Goal: Task Accomplishment & Management: Manage account settings

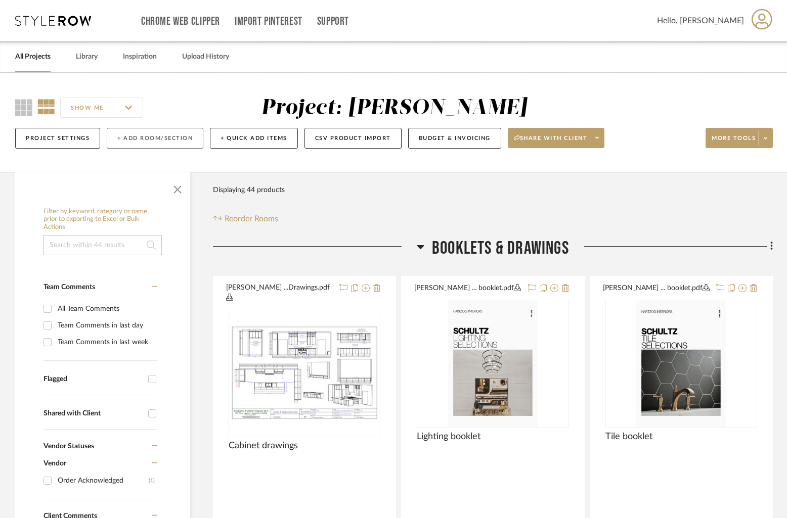
click at [135, 137] on button "+ Add Room/Section" at bounding box center [155, 138] width 97 height 21
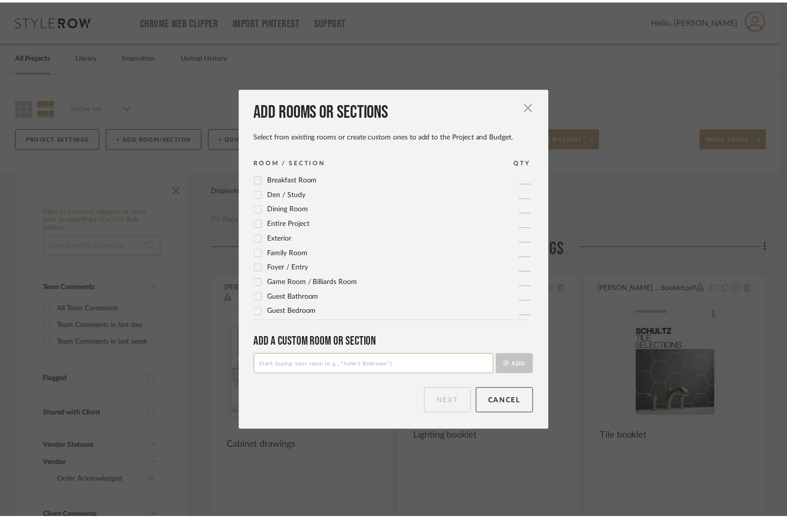
scroll to position [57, 0]
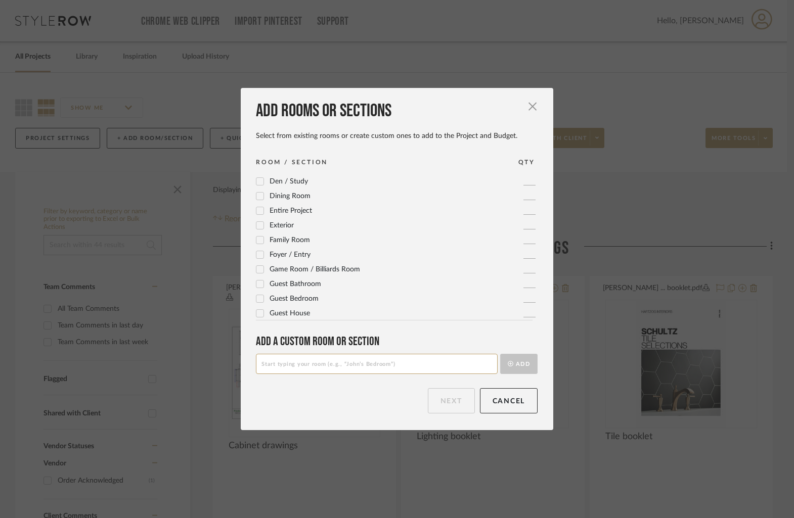
click at [256, 254] on icon at bounding box center [259, 254] width 7 height 7
click at [446, 403] on button "Next" at bounding box center [451, 400] width 47 height 25
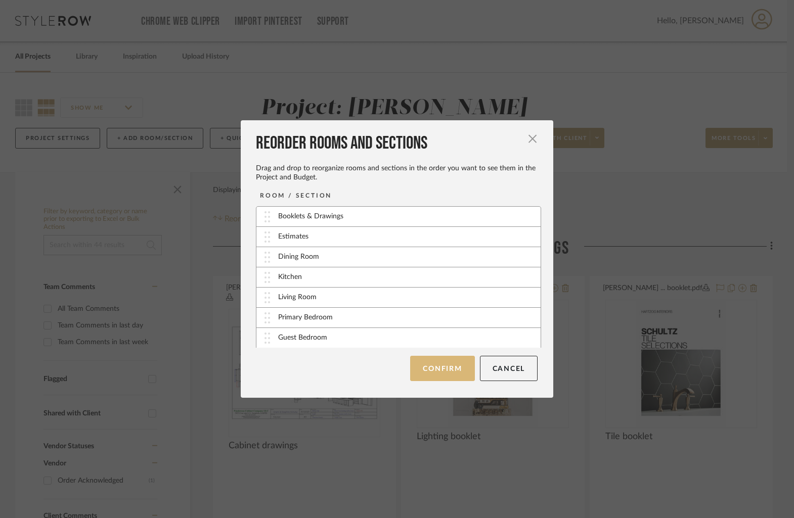
click at [441, 365] on button "Confirm" at bounding box center [442, 368] width 64 height 25
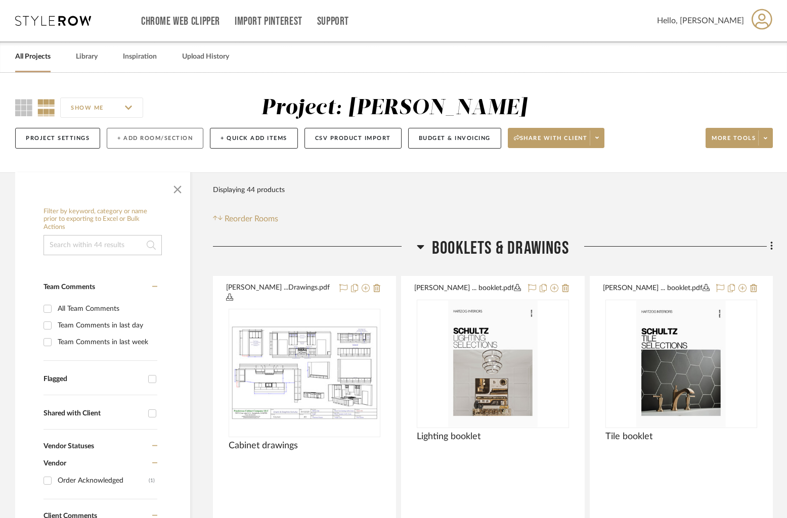
click at [145, 139] on button "+ Add Room/Section" at bounding box center [155, 138] width 97 height 21
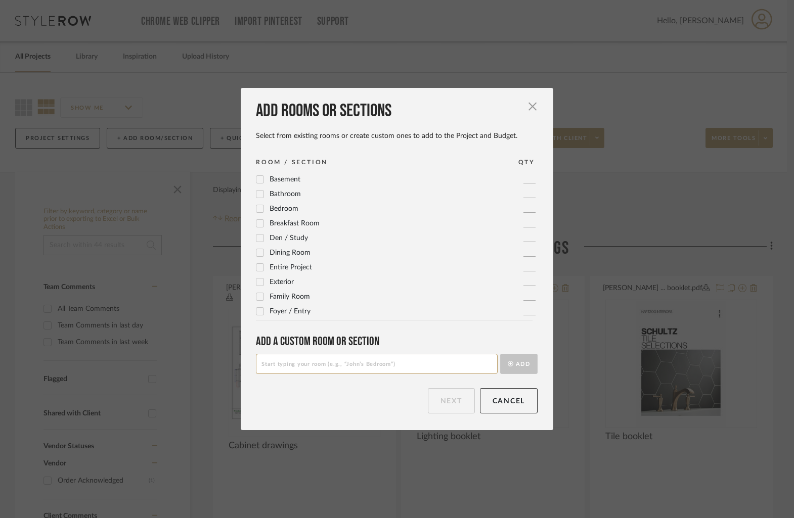
click at [260, 239] on div at bounding box center [260, 238] width 8 height 8
click at [452, 402] on button "Next" at bounding box center [451, 400] width 47 height 25
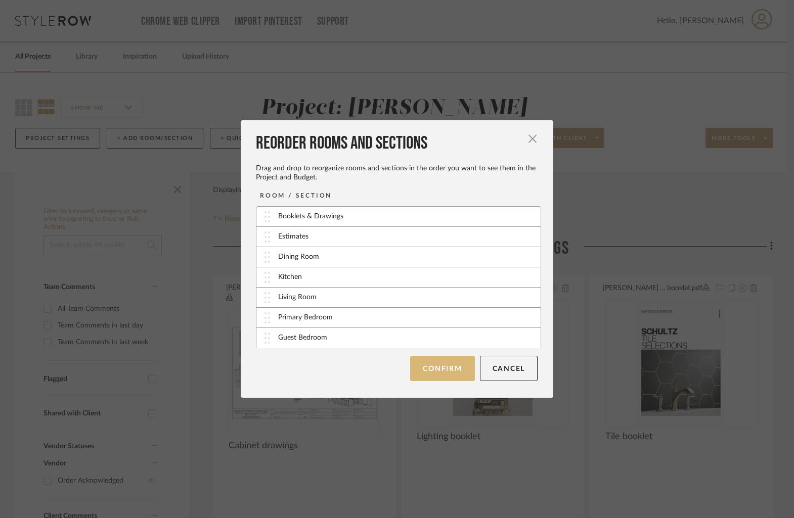
click at [454, 365] on button "Confirm" at bounding box center [442, 368] width 64 height 25
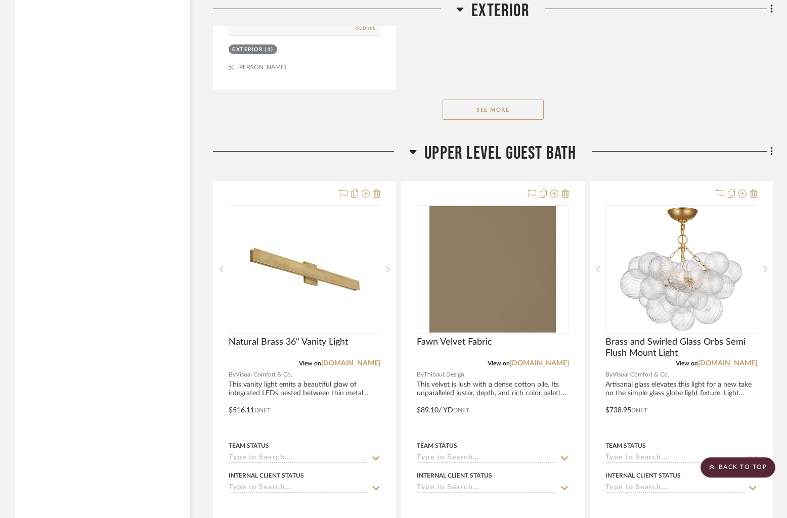
scroll to position [7779, 0]
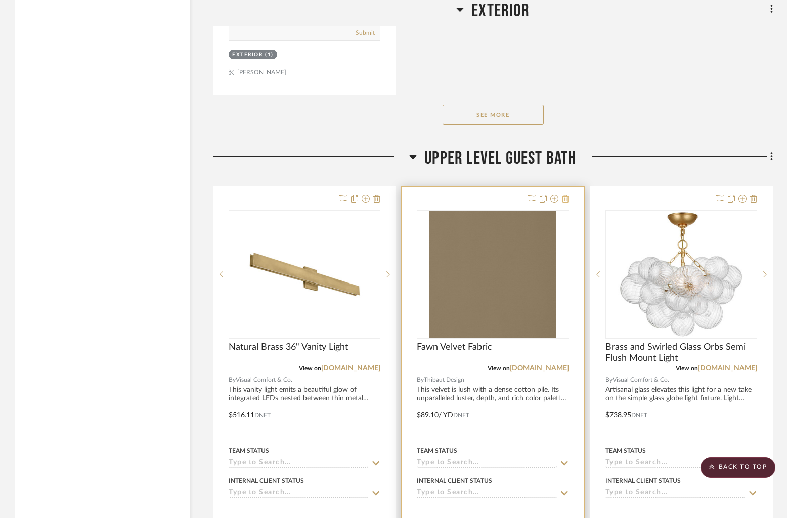
click at [562, 195] on icon at bounding box center [565, 199] width 7 height 8
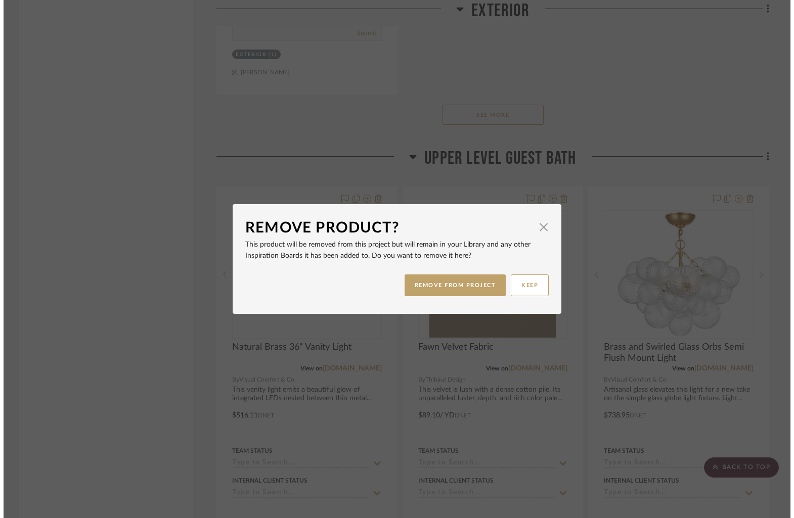
scroll to position [0, 0]
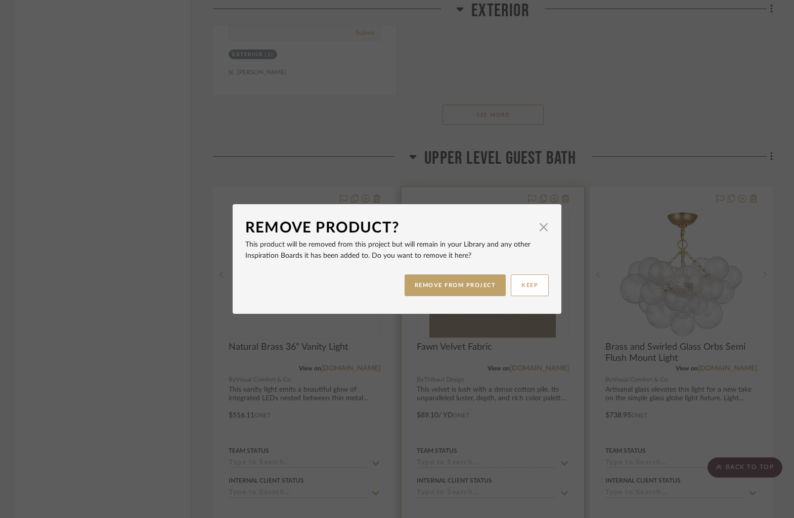
drag, startPoint x: 458, startPoint y: 282, endPoint x: 494, endPoint y: 245, distance: 51.5
click at [458, 282] on button "REMOVE FROM PROJECT" at bounding box center [456, 286] width 102 height 22
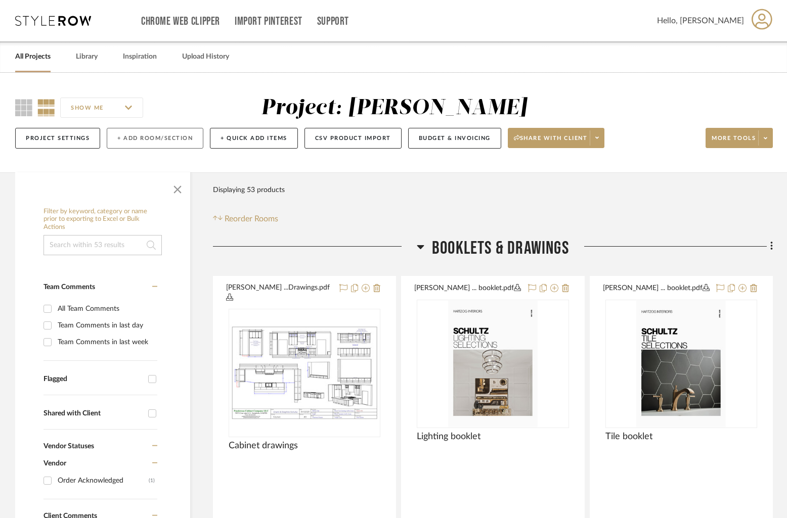
click at [160, 137] on button "+ Add Room/Section" at bounding box center [155, 138] width 97 height 21
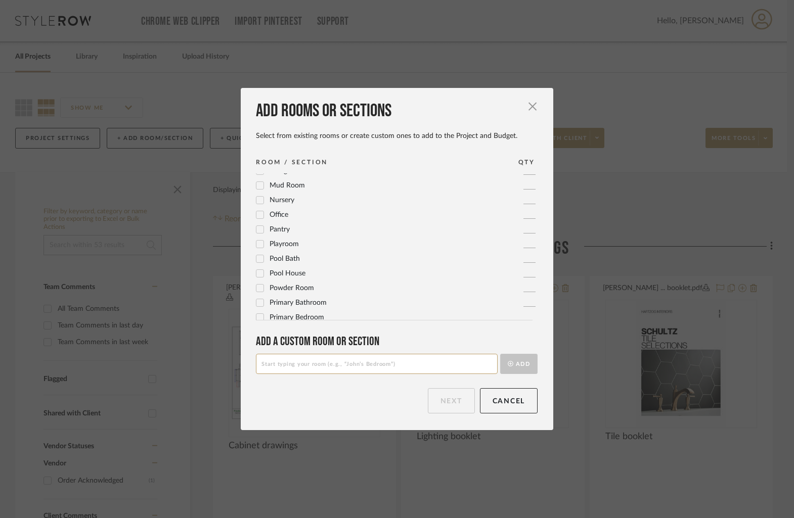
scroll to position [337, 0]
click at [258, 267] on icon at bounding box center [259, 267] width 7 height 7
click at [446, 404] on button "Next" at bounding box center [451, 400] width 47 height 25
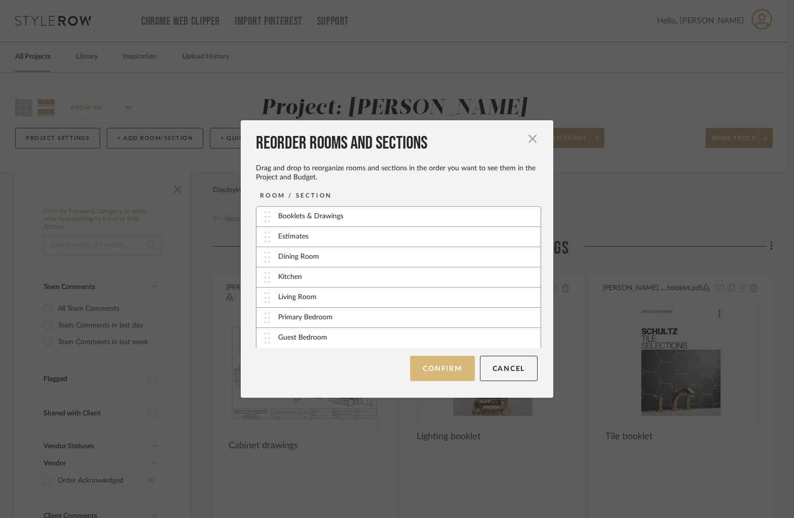
click at [449, 364] on button "Confirm" at bounding box center [442, 368] width 64 height 25
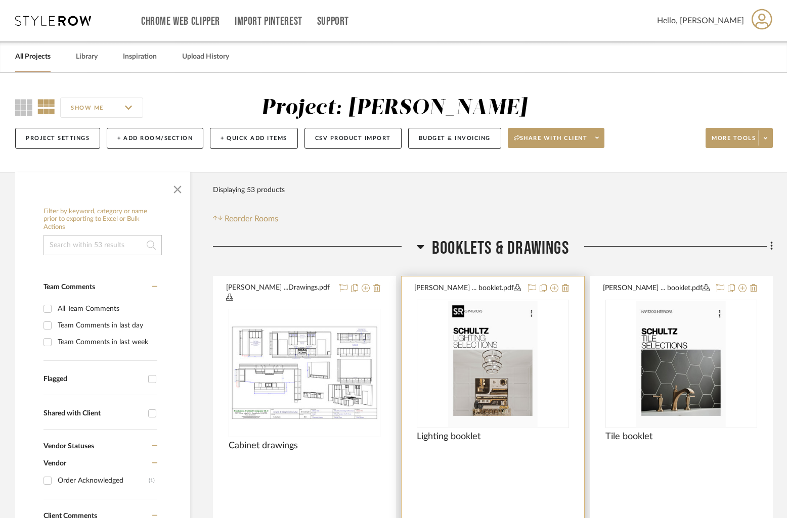
click at [512, 374] on img "0" at bounding box center [493, 364] width 90 height 126
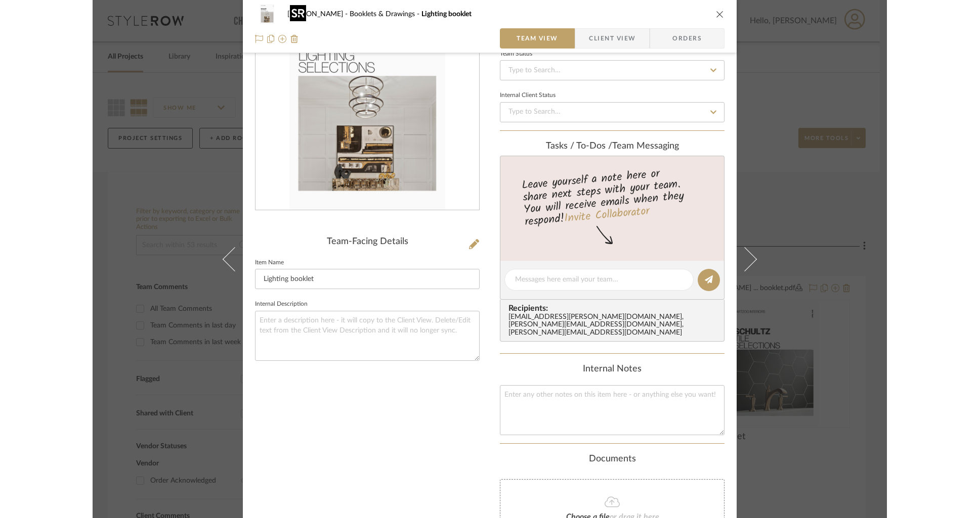
scroll to position [84, 0]
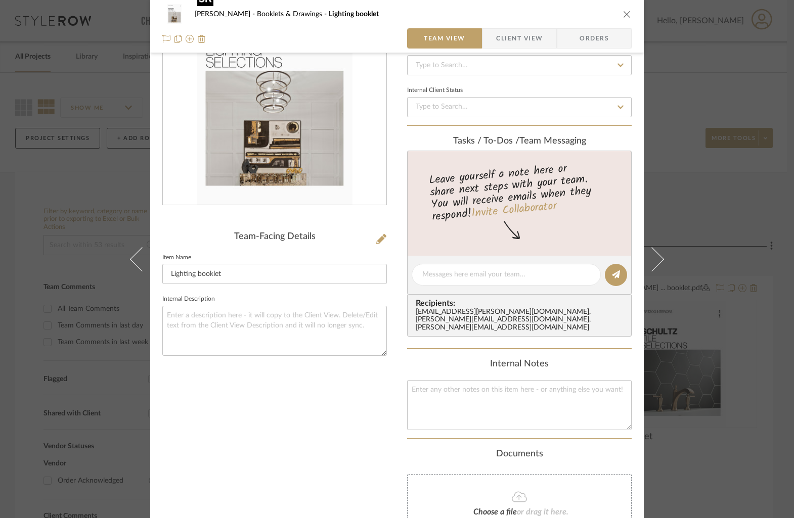
click at [266, 179] on img "0" at bounding box center [275, 96] width 156 height 220
click at [623, 17] on button "close" at bounding box center [627, 14] width 9 height 9
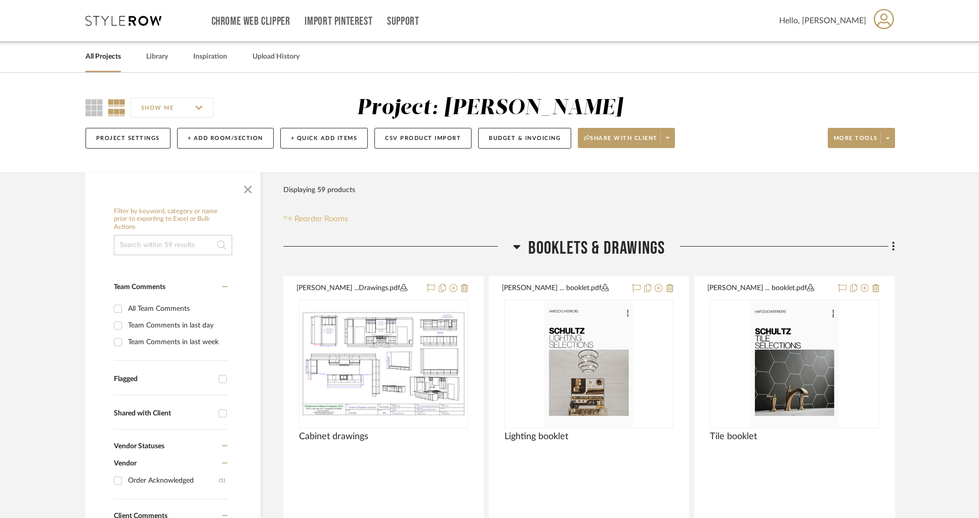
click at [320, 218] on span "Reorder Rooms" at bounding box center [321, 219] width 54 height 12
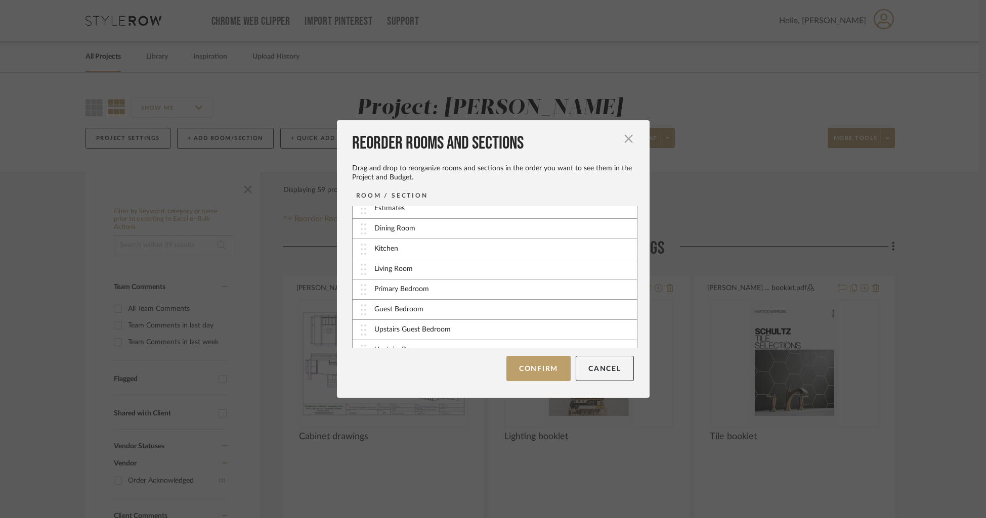
scroll to position [30, 0]
drag, startPoint x: 360, startPoint y: 247, endPoint x: 360, endPoint y: 236, distance: 11.6
drag, startPoint x: 361, startPoint y: 325, endPoint x: 360, endPoint y: 225, distance: 100.2
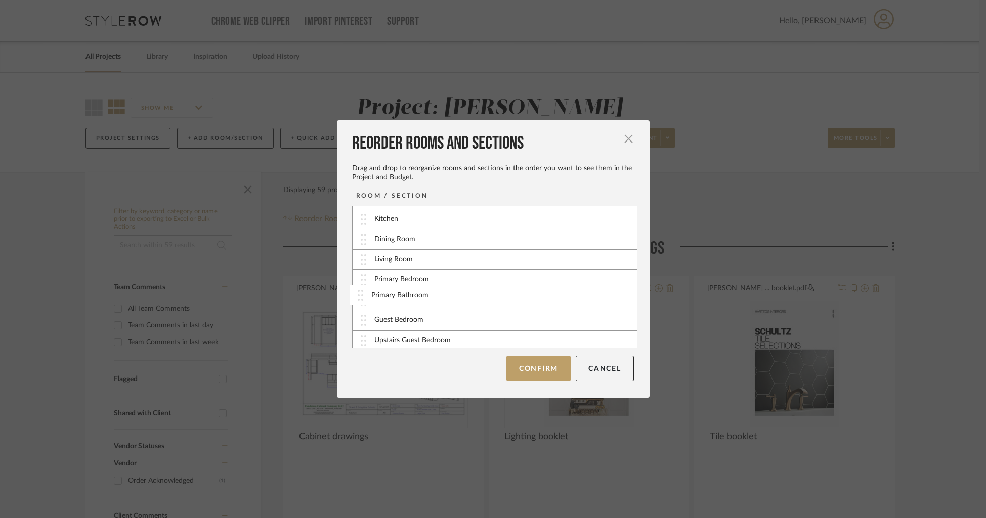
drag, startPoint x: 359, startPoint y: 236, endPoint x: 360, endPoint y: 292, distance: 55.6
drag, startPoint x: 361, startPoint y: 295, endPoint x: 364, endPoint y: 225, distance: 69.9
drag, startPoint x: 356, startPoint y: 286, endPoint x: 357, endPoint y: 251, distance: 34.9
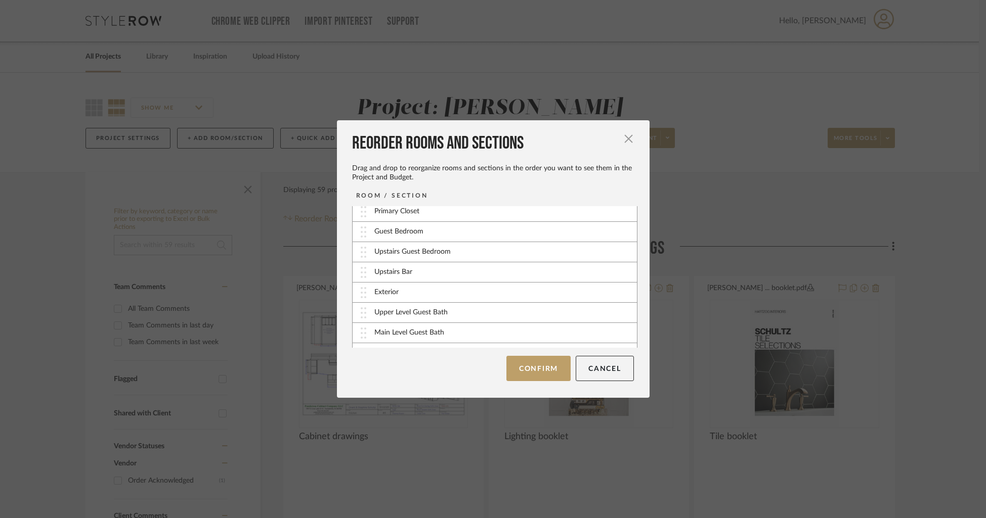
scroll to position [157, 0]
drag, startPoint x: 361, startPoint y: 331, endPoint x: 365, endPoint y: 246, distance: 85.1
drag, startPoint x: 356, startPoint y: 278, endPoint x: 356, endPoint y: 261, distance: 16.7
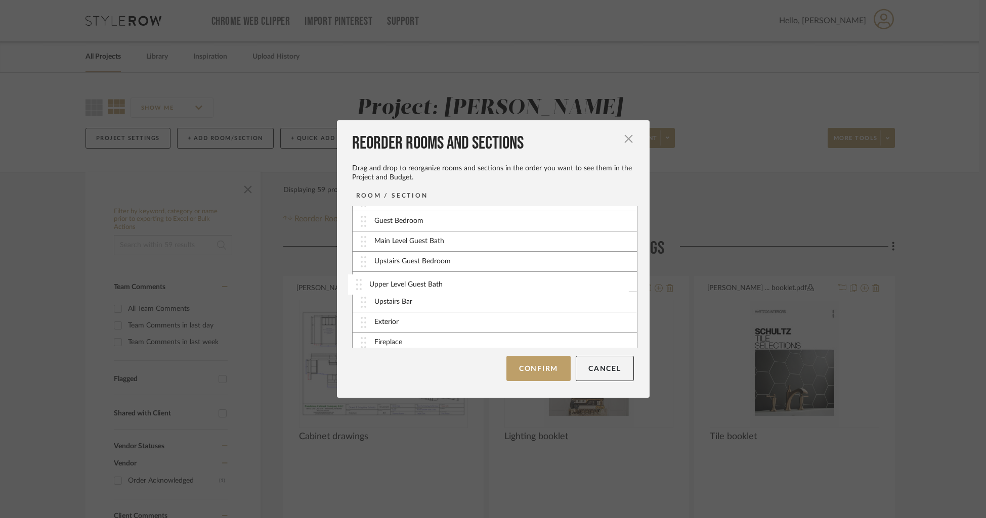
drag, startPoint x: 358, startPoint y: 321, endPoint x: 358, endPoint y: 283, distance: 37.9
drag, startPoint x: 357, startPoint y: 315, endPoint x: 361, endPoint y: 276, distance: 39.2
drag, startPoint x: 359, startPoint y: 281, endPoint x: 356, endPoint y: 297, distance: 16.5
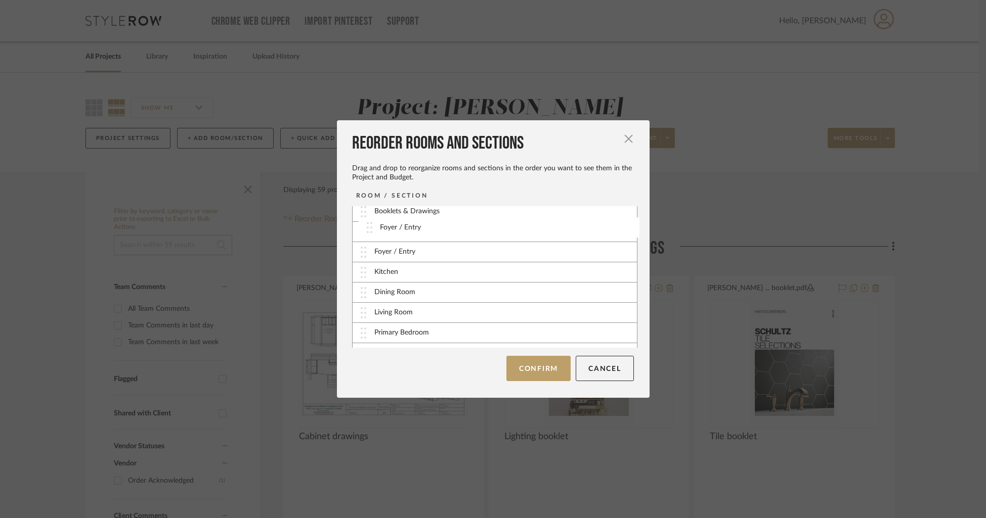
scroll to position [0, 0]
drag, startPoint x: 360, startPoint y: 296, endPoint x: 365, endPoint y: 253, distance: 43.4
drag, startPoint x: 359, startPoint y: 296, endPoint x: 363, endPoint y: 237, distance: 59.3
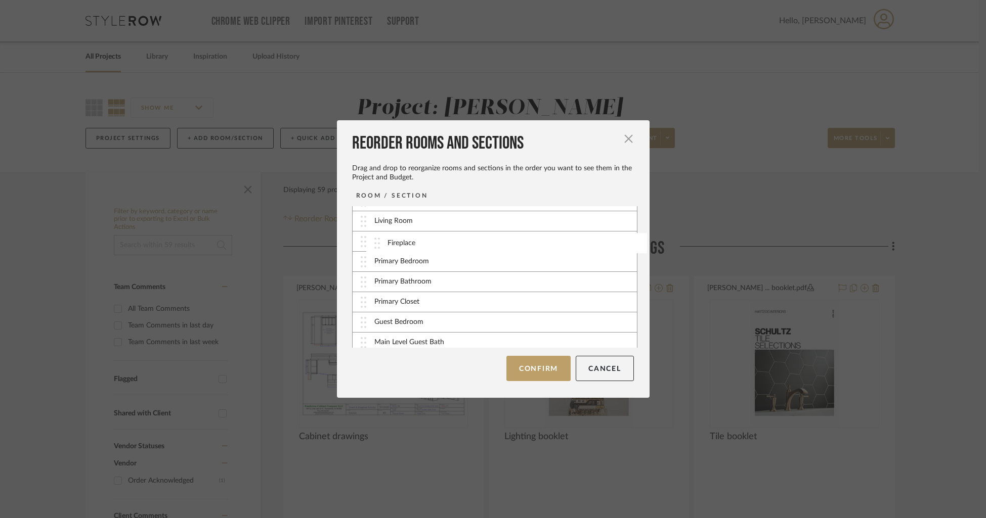
drag, startPoint x: 361, startPoint y: 298, endPoint x: 378, endPoint y: 244, distance: 56.3
drag, startPoint x: 361, startPoint y: 318, endPoint x: 364, endPoint y: 288, distance: 29.4
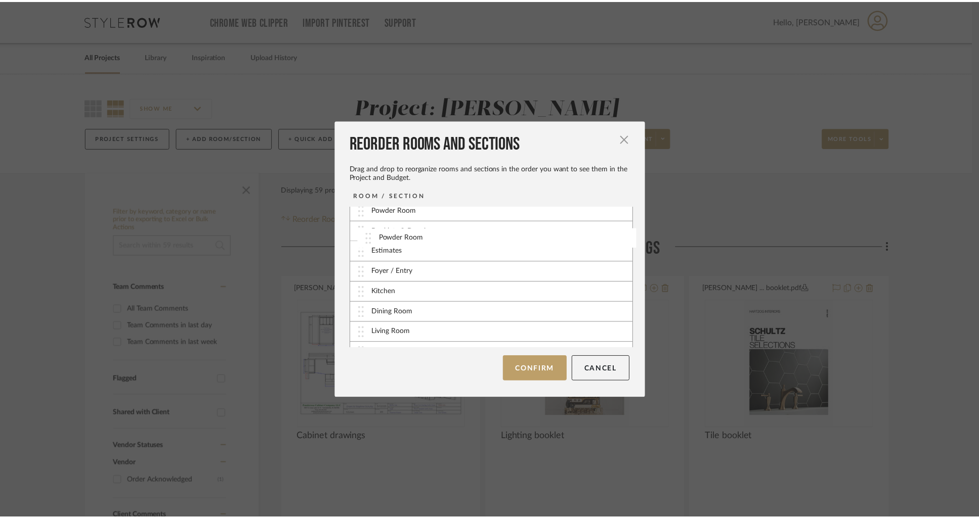
scroll to position [0, 0]
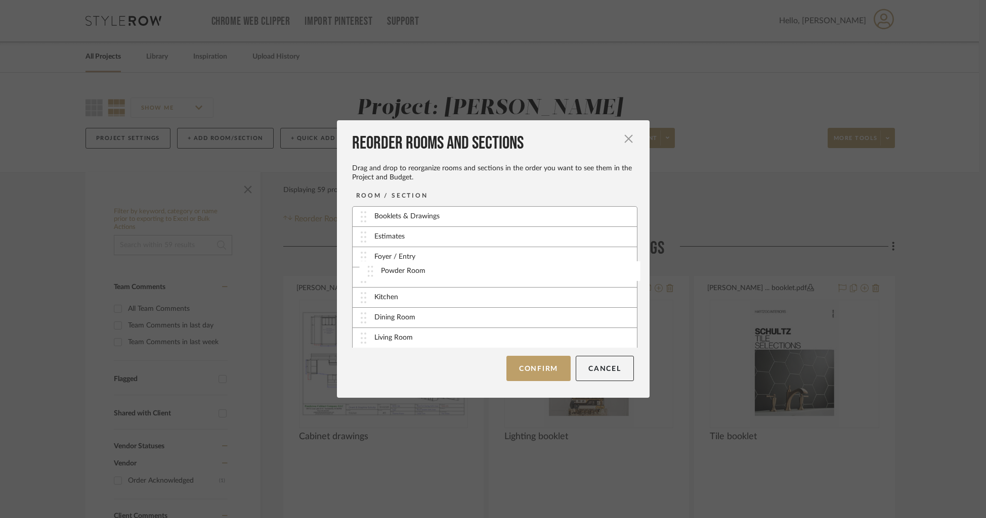
drag, startPoint x: 360, startPoint y: 337, endPoint x: 369, endPoint y: 273, distance: 65.4
click at [534, 374] on button "Confirm" at bounding box center [538, 368] width 64 height 25
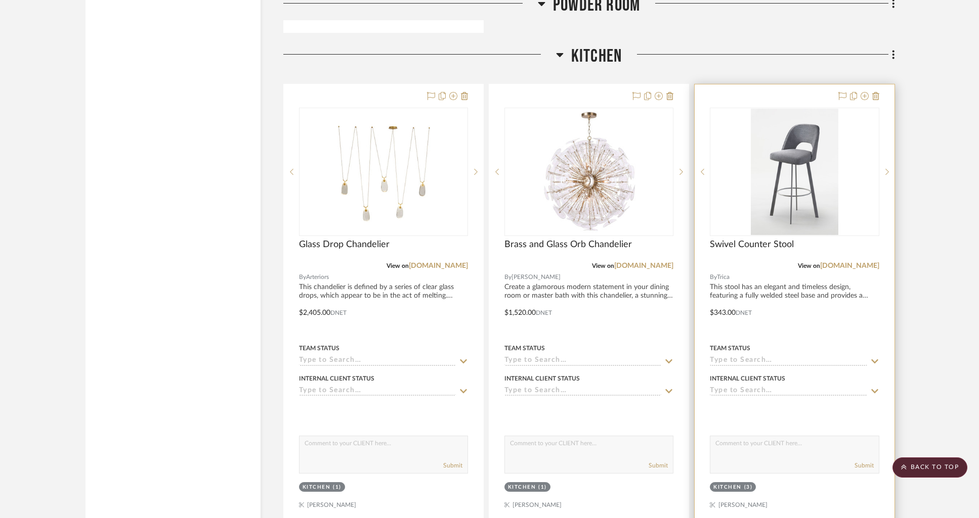
scroll to position [2146, 0]
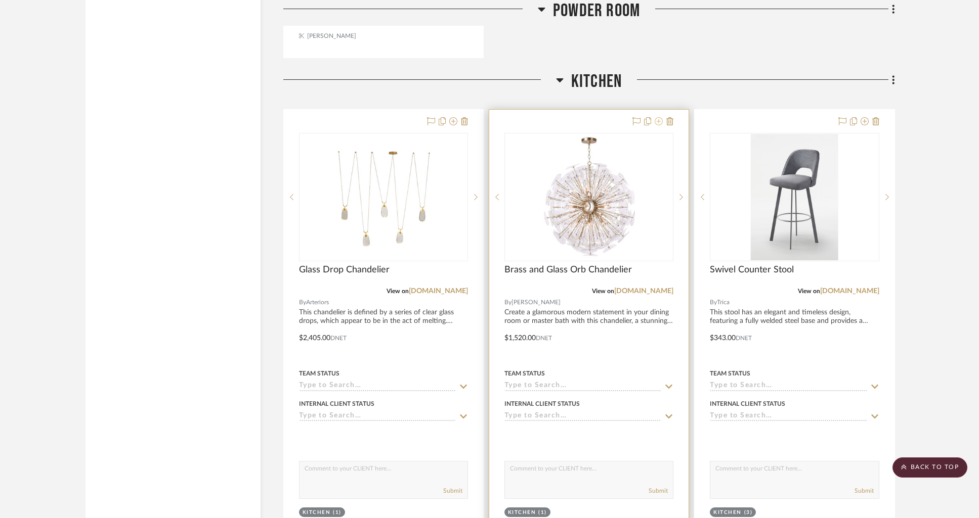
click at [656, 119] on icon at bounding box center [659, 121] width 8 height 8
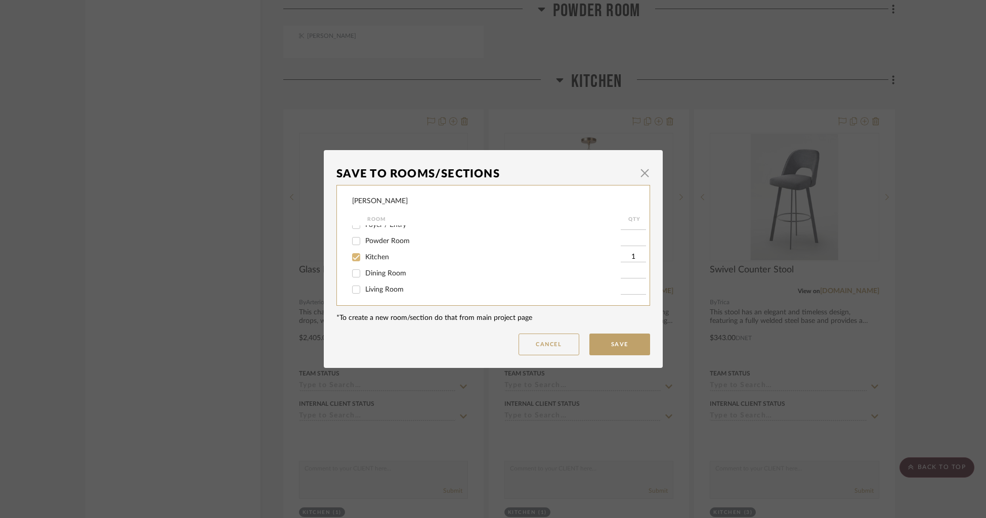
scroll to position [42, 0]
click at [353, 261] on input "Kitchen" at bounding box center [356, 256] width 16 height 16
checkbox input "false"
drag, startPoint x: 353, startPoint y: 274, endPoint x: 362, endPoint y: 276, distance: 9.9
click at [353, 274] on input "Dining Room" at bounding box center [356, 273] width 16 height 16
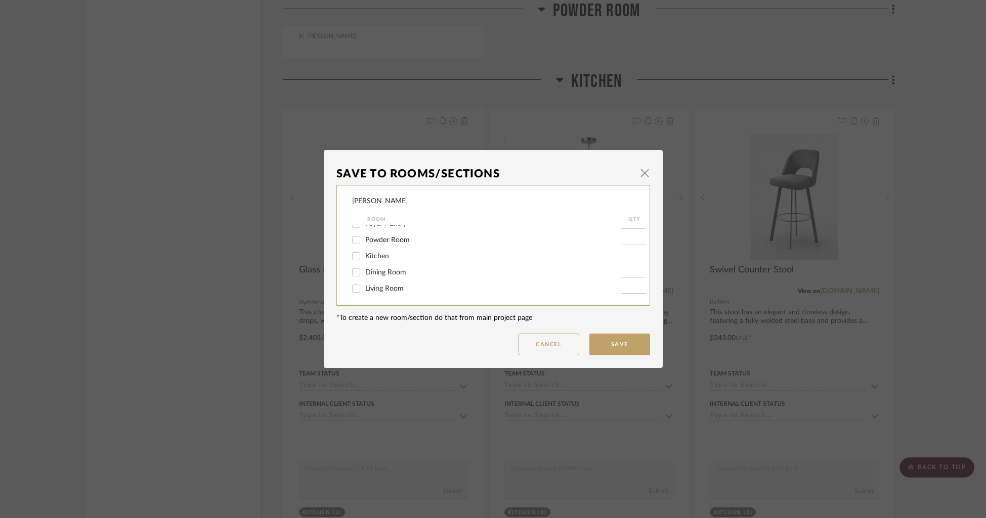
checkbox input "true"
type input "1"
click at [604, 344] on button "Save" at bounding box center [619, 345] width 61 height 22
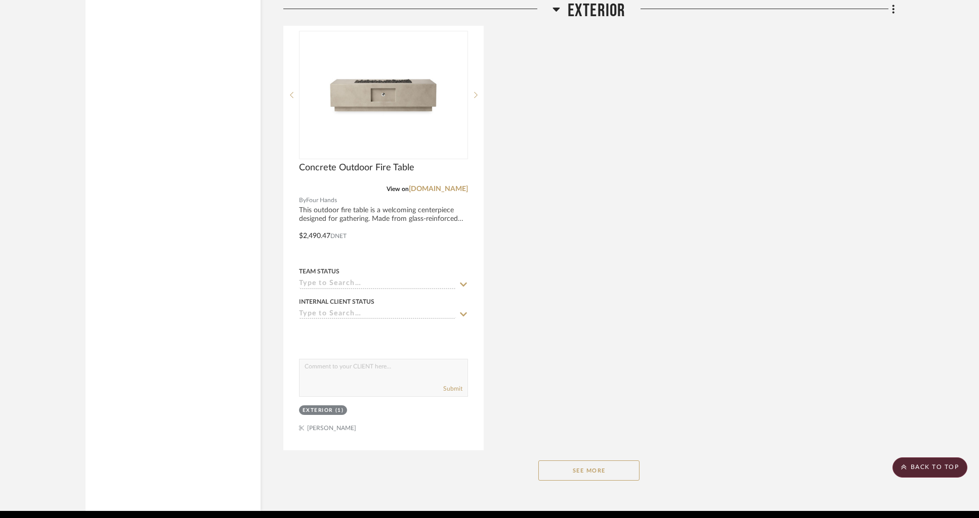
scroll to position [13284, 0]
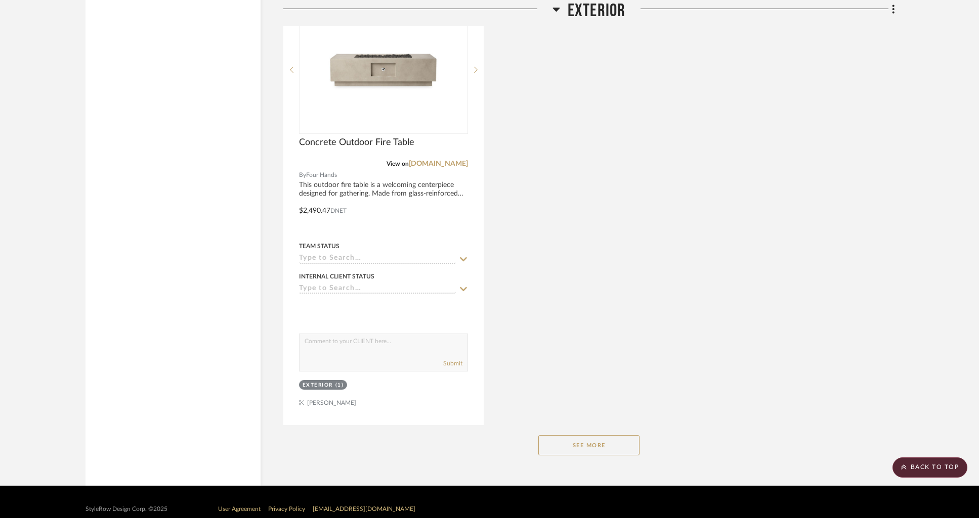
click at [604, 436] on button "See More" at bounding box center [588, 446] width 101 height 20
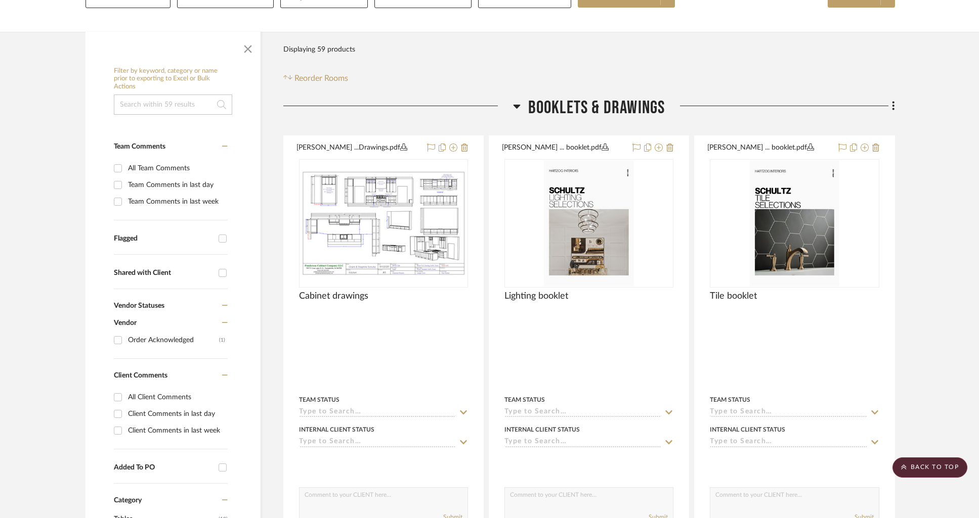
scroll to position [0, 0]
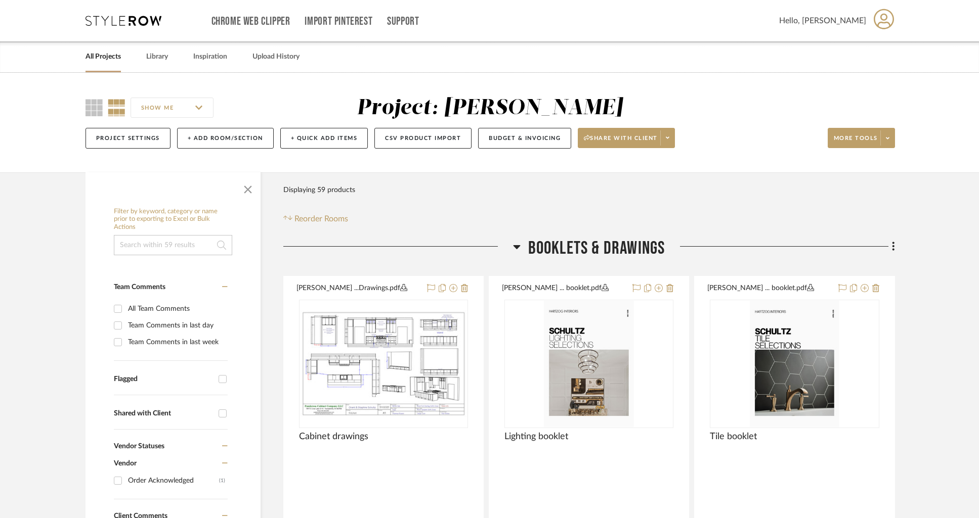
click at [104, 55] on link "All Projects" at bounding box center [102, 57] width 35 height 14
